Goal: Task Accomplishment & Management: Manage account settings

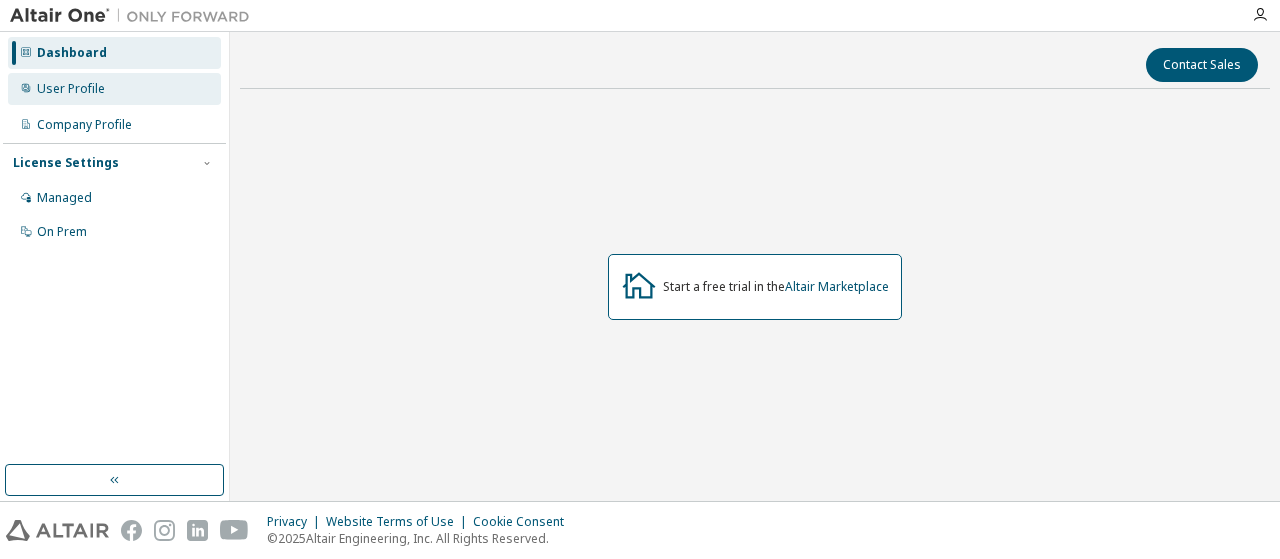
click at [88, 95] on div "User Profile" at bounding box center [71, 89] width 68 height 16
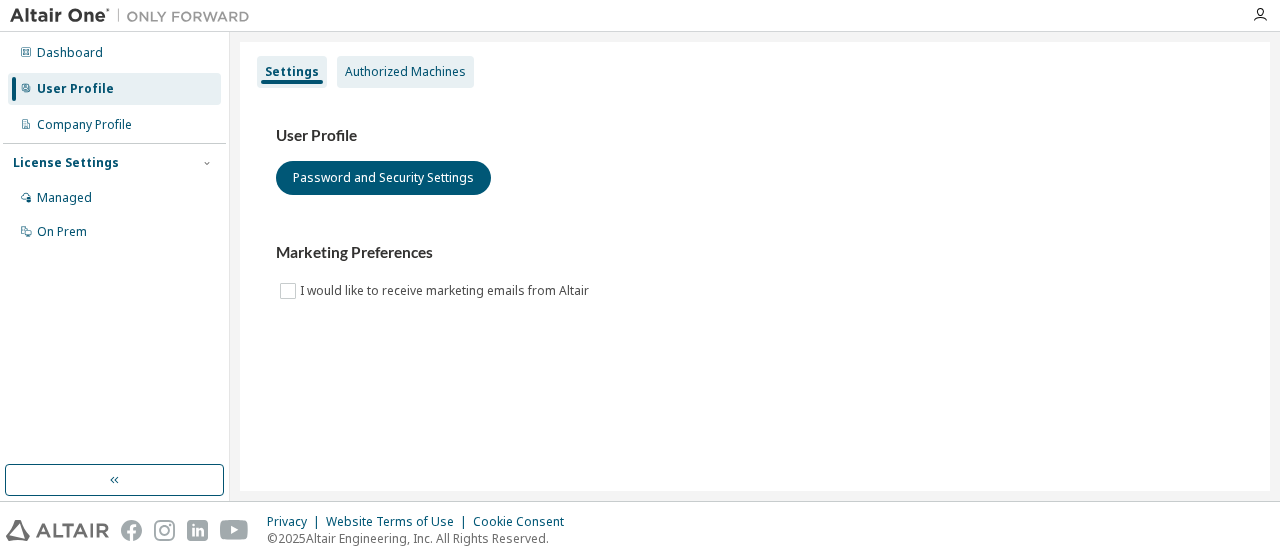
click at [394, 72] on div "Authorized Machines" at bounding box center [405, 72] width 121 height 16
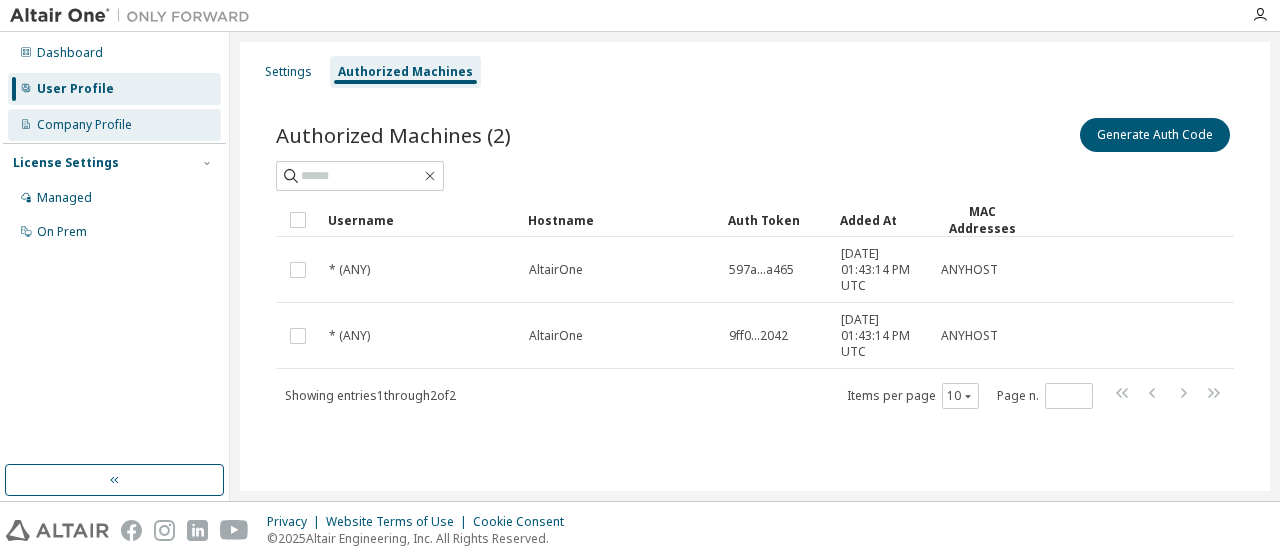
click at [68, 123] on div "Company Profile" at bounding box center [84, 125] width 95 height 16
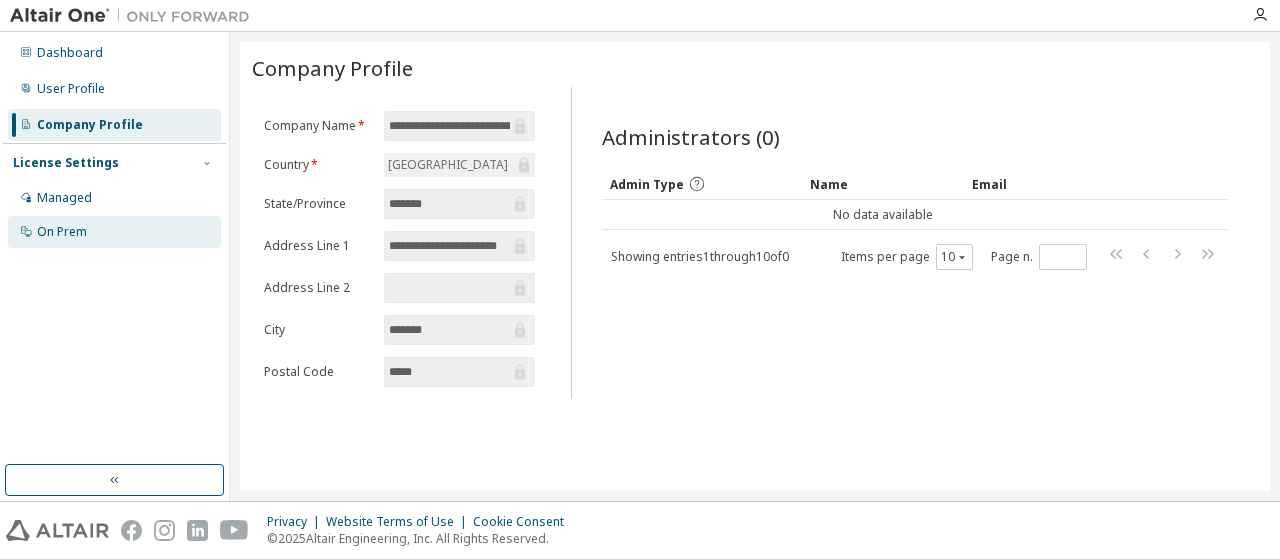
click at [70, 227] on div "On Prem" at bounding box center [62, 232] width 50 height 16
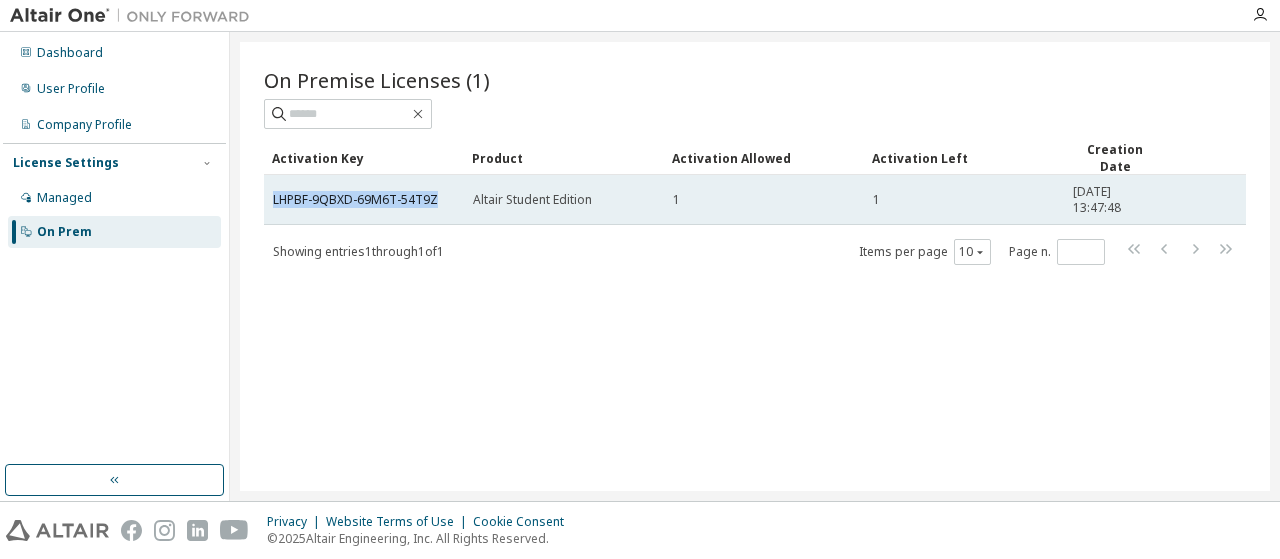
drag, startPoint x: 443, startPoint y: 191, endPoint x: 269, endPoint y: 195, distance: 174.0
click at [269, 195] on td "LHPBF-9QBXD-69M6T-54T9Z" at bounding box center [364, 200] width 200 height 50
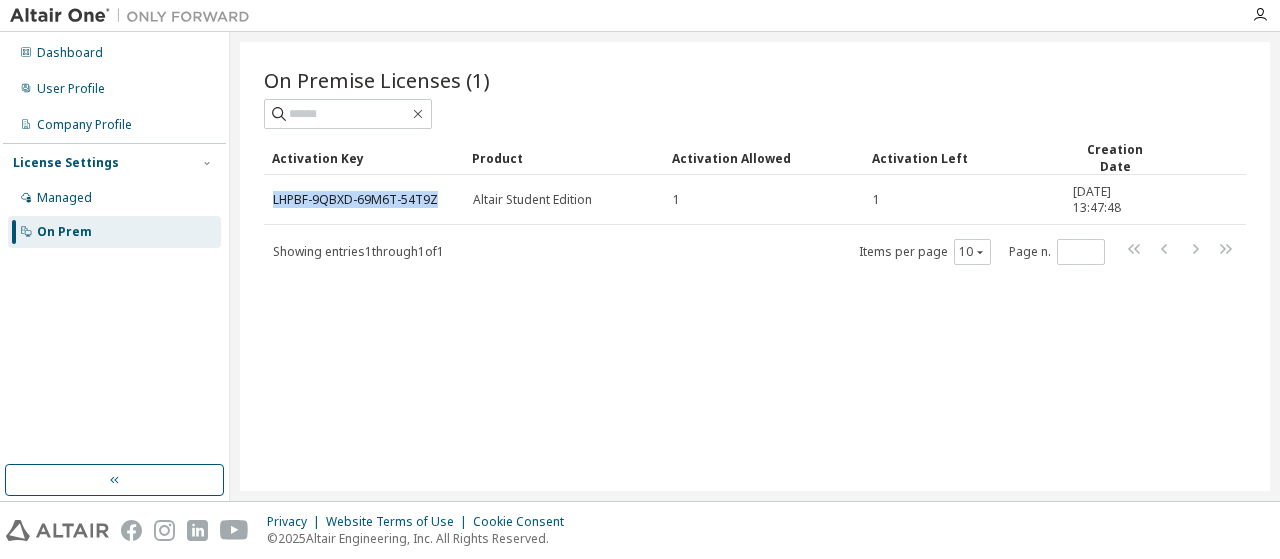
copy link "LHPBF-9QBXD-69M6T-54T9Z"
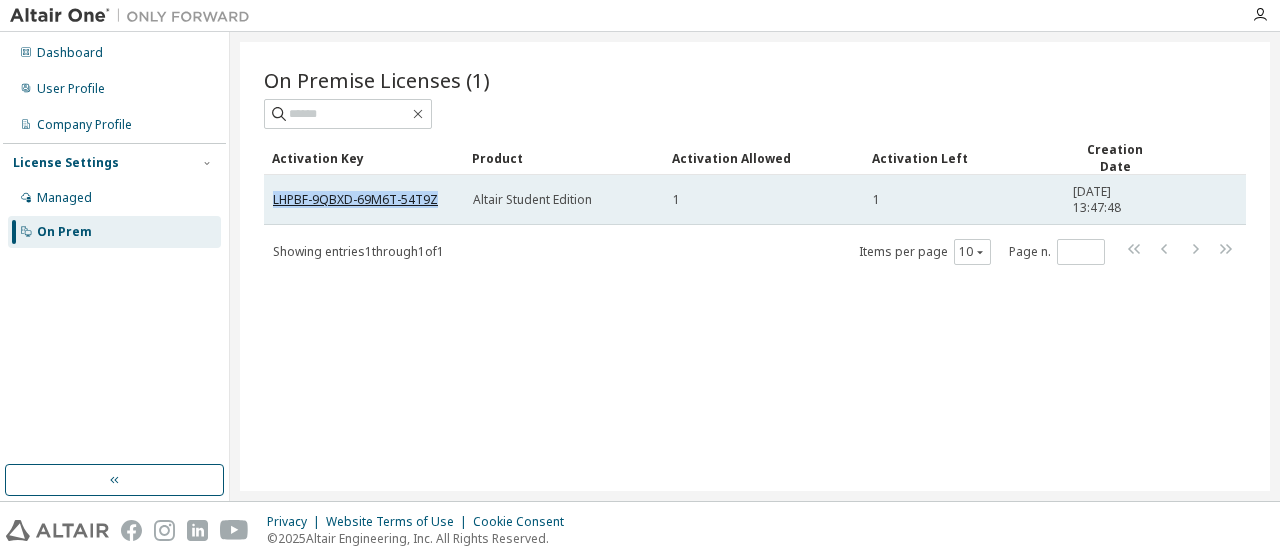
copy link "LHPBF-9QBXD-69M6T-54T9Z"
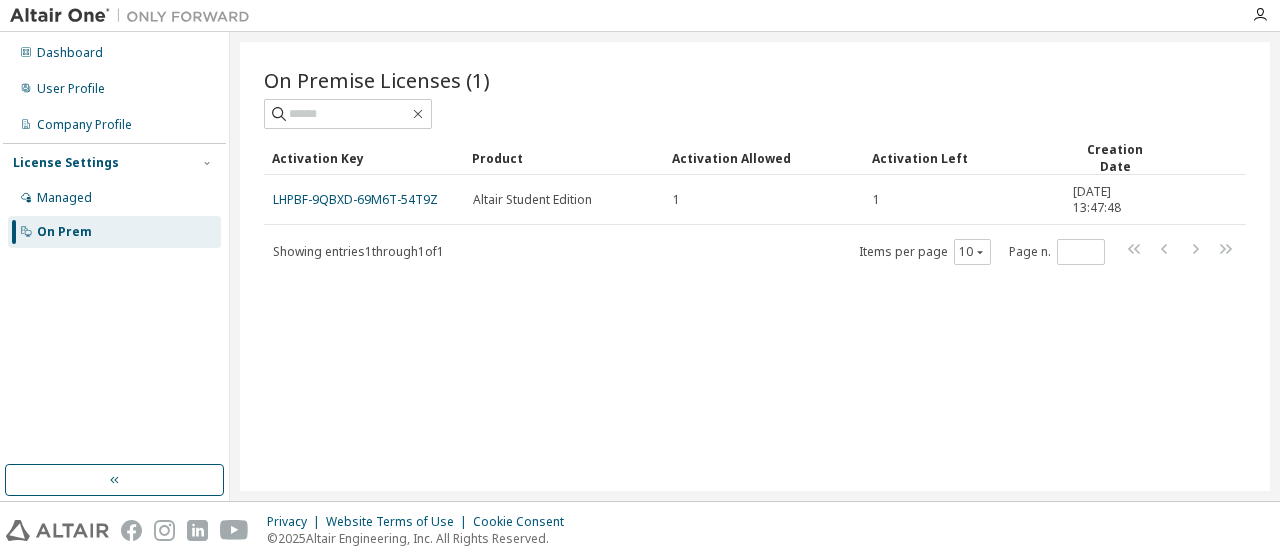
click at [556, 374] on div "On Premise Licenses (1) Clear Load Save Save As Field Operator Value Select fil…" at bounding box center [755, 266] width 1030 height 449
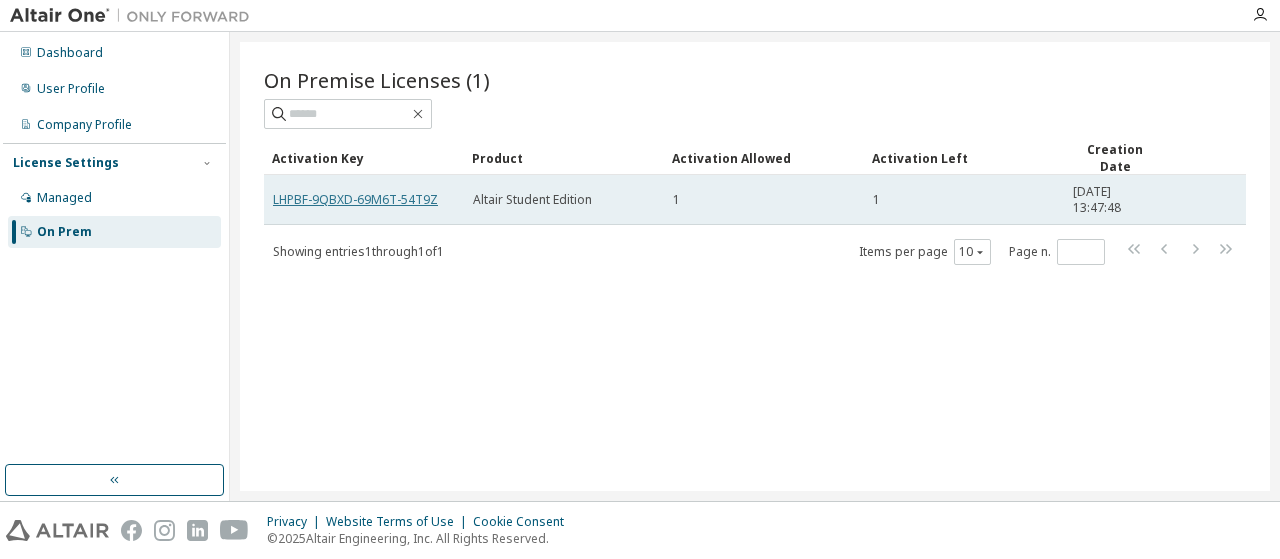
drag, startPoint x: 412, startPoint y: 199, endPoint x: 354, endPoint y: 196, distance: 58.1
click at [354, 195] on link "LHPBF-9QBXD-69M6T-54T9Z" at bounding box center [355, 199] width 165 height 17
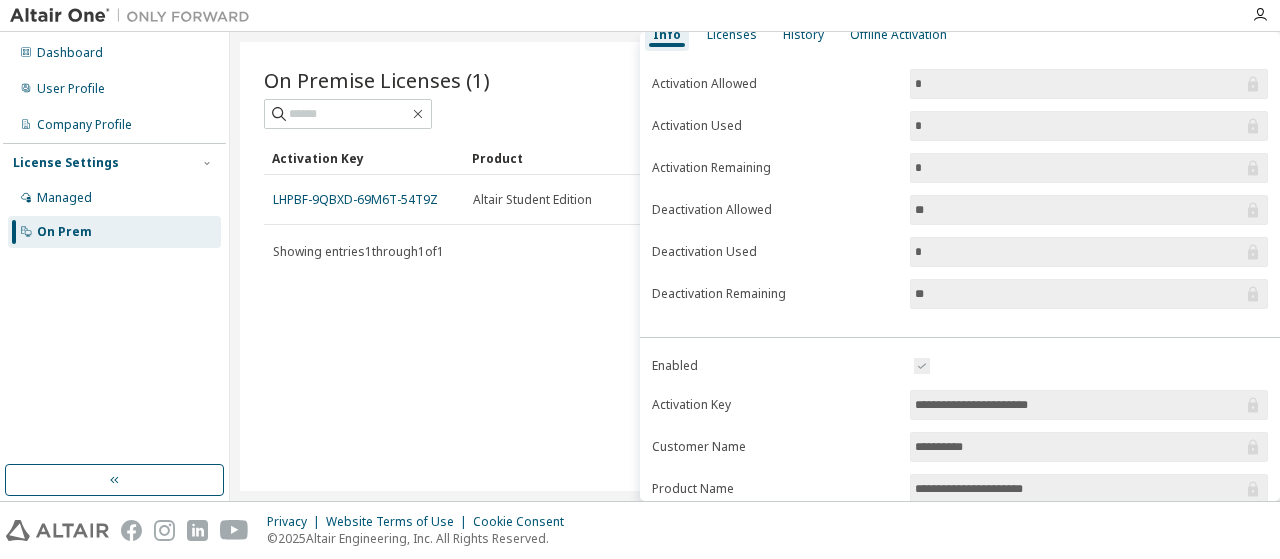
scroll to position [200, 0]
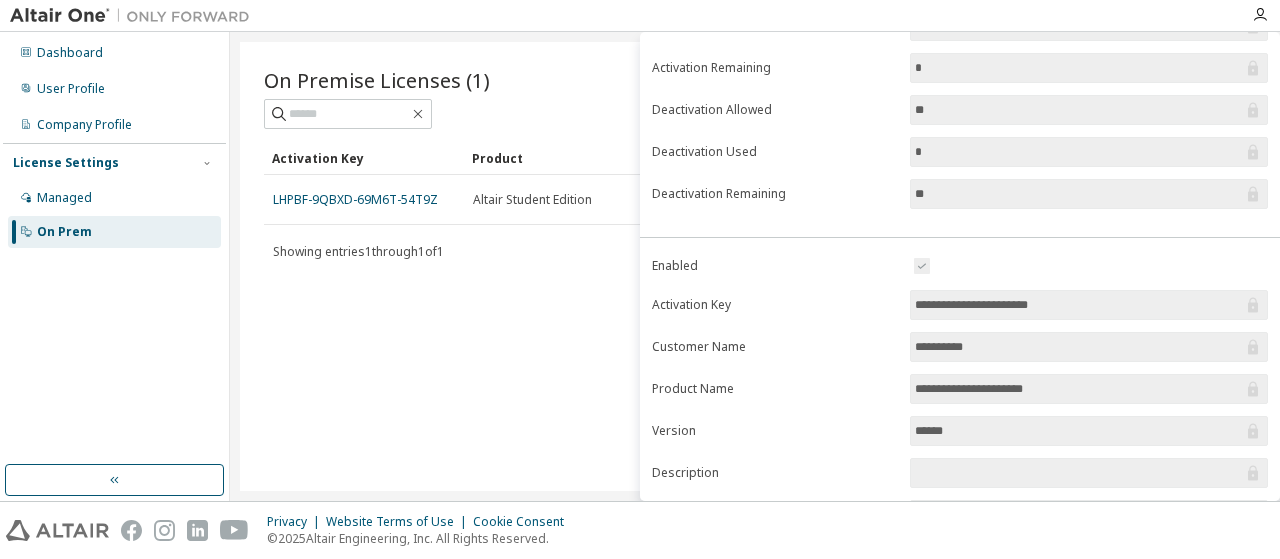
drag, startPoint x: 1106, startPoint y: 301, endPoint x: 882, endPoint y: 302, distance: 223.9
click at [882, 302] on form "**********" at bounding box center [960, 428] width 616 height 348
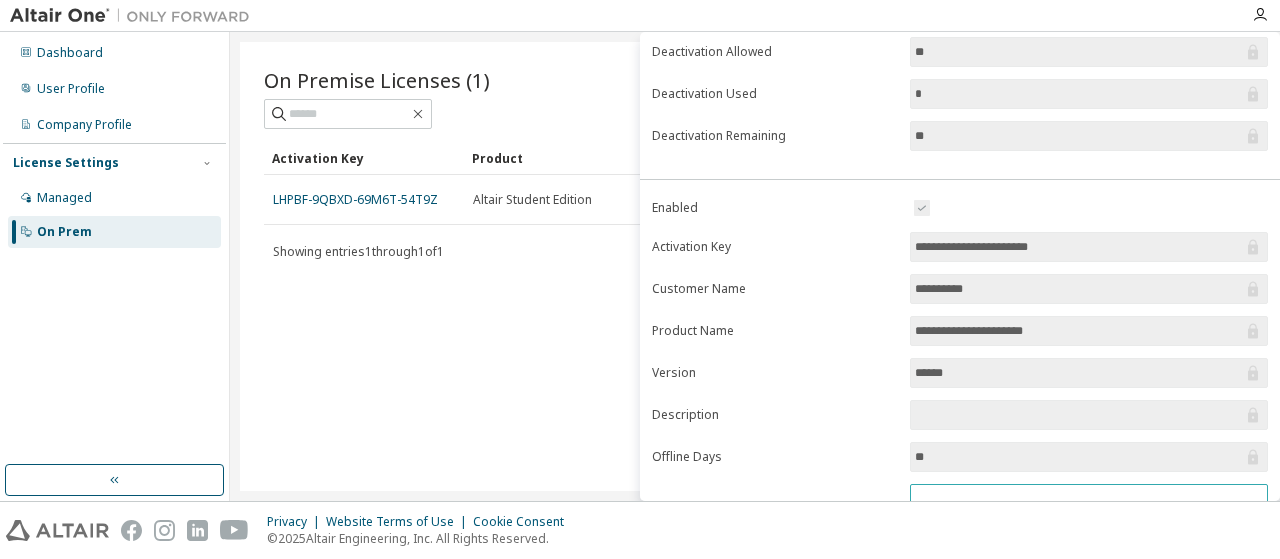
scroll to position [353, 0]
